Goal: Download file/media

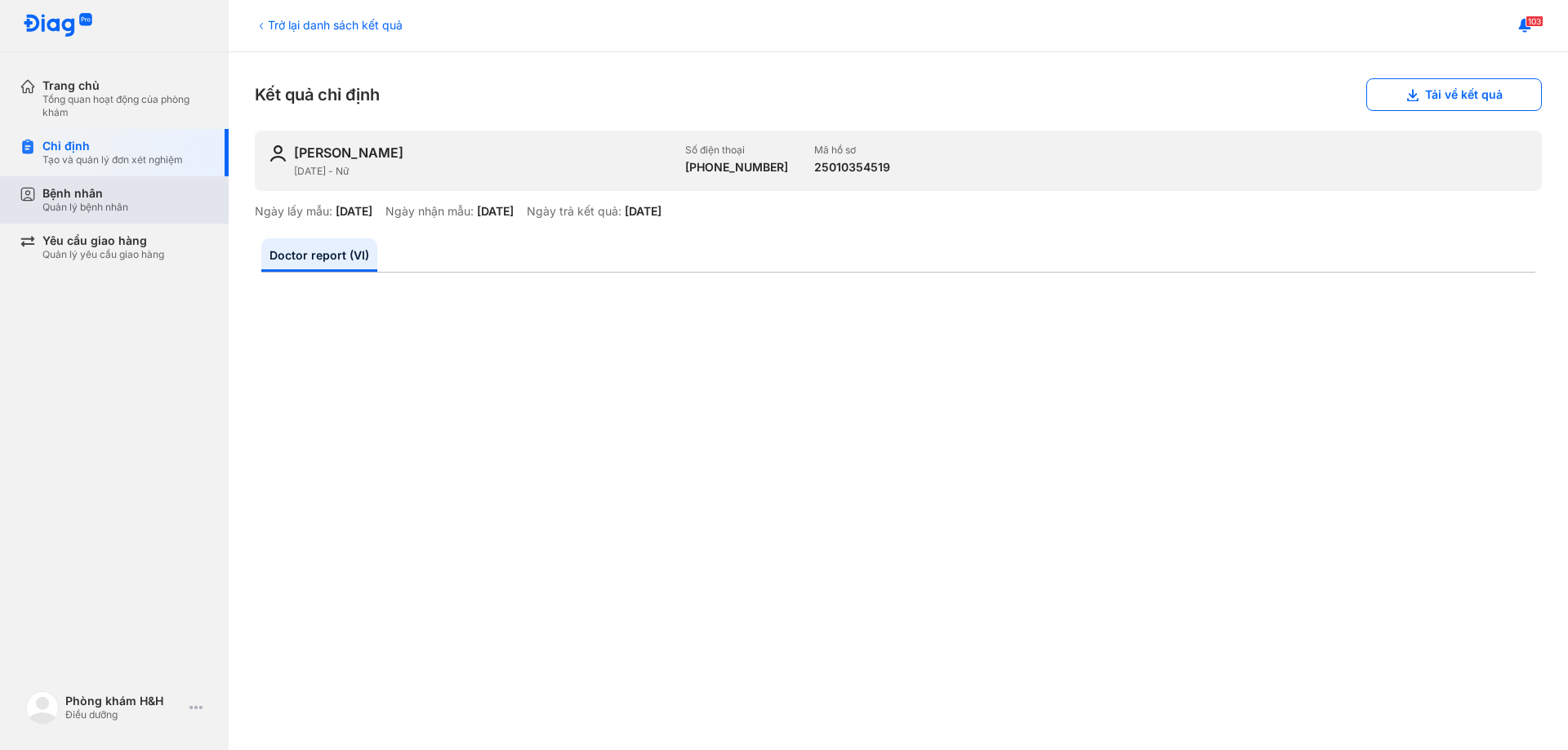
click at [57, 208] on div "Quản lý bệnh nhân" at bounding box center [85, 206] width 85 height 13
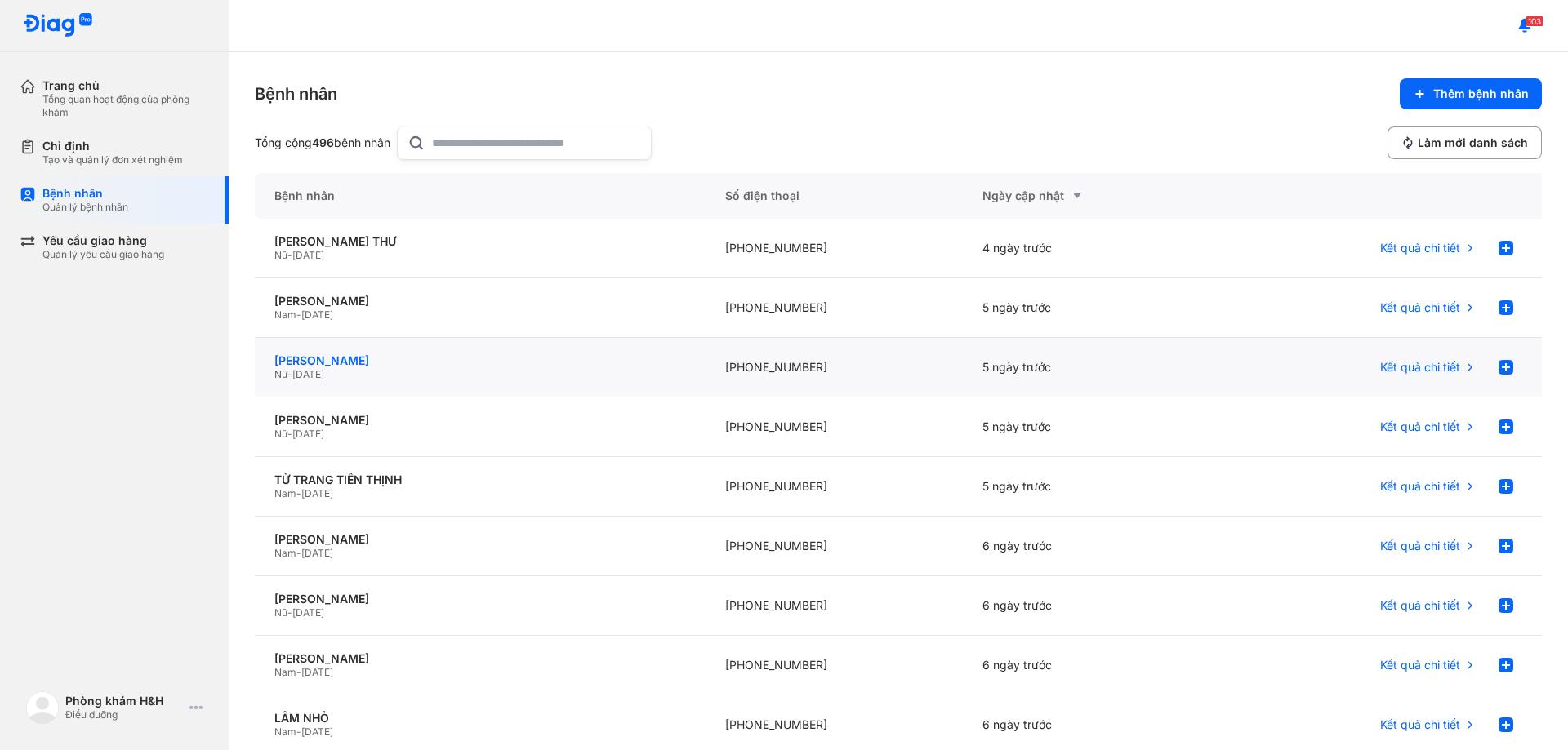
click at [332, 355] on div "[PERSON_NAME]" at bounding box center [481, 360] width 411 height 15
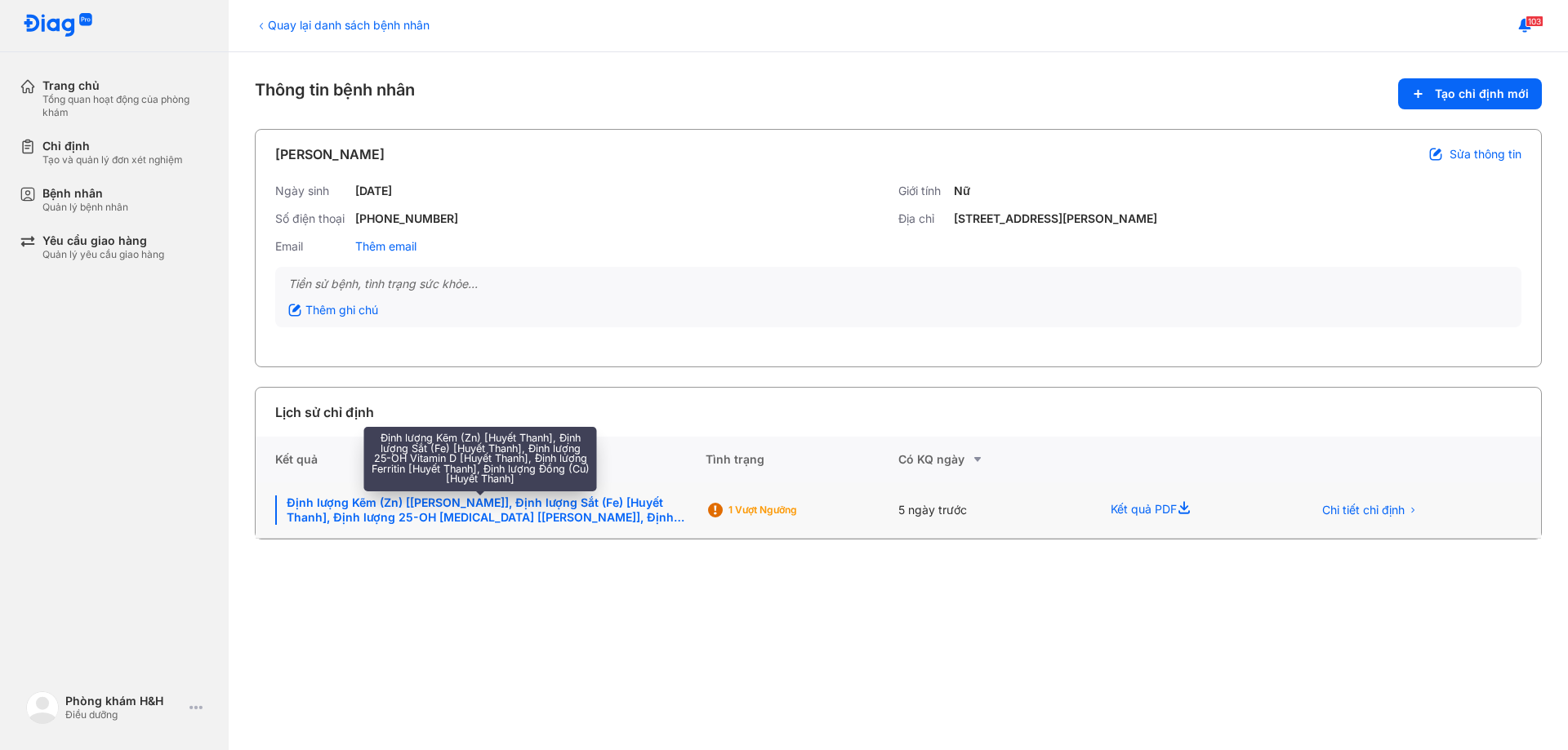
click at [533, 508] on div "Định lượng Kẽm (Zn) [Huyết Thanh], Định lượng Sắt (Fe) [Huyết Thanh], Định lượn…" at bounding box center [480, 510] width 411 height 29
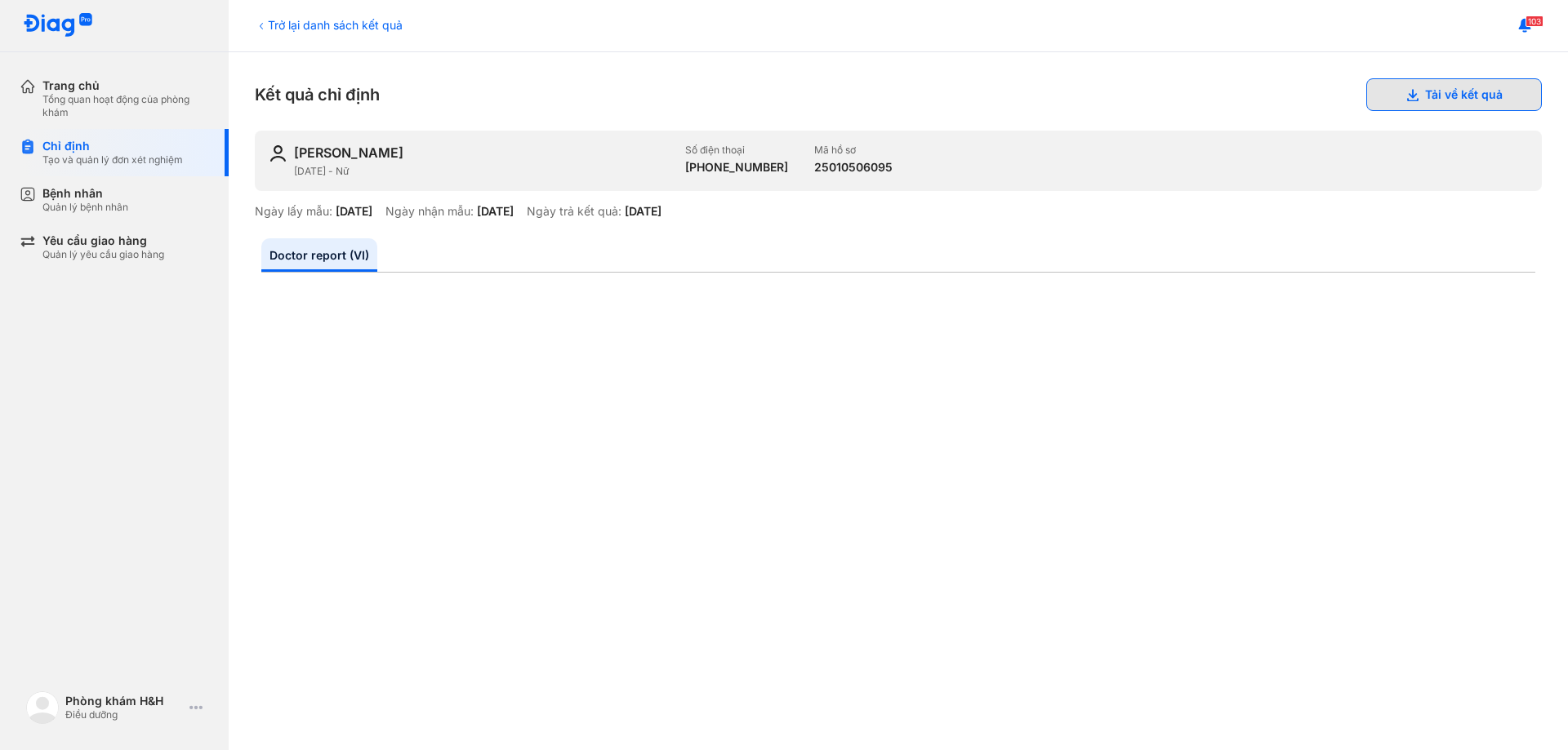
click at [1435, 96] on button "Tải về kết quả" at bounding box center [1454, 95] width 176 height 32
